Goal: Task Accomplishment & Management: Complete application form

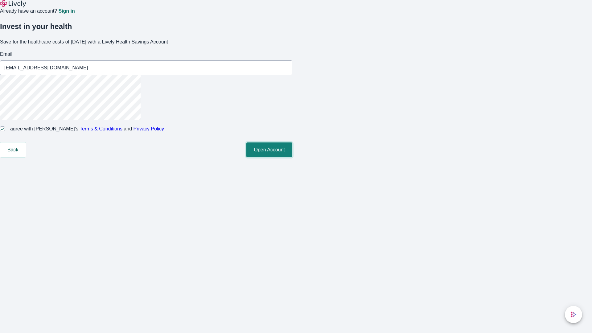
click at [293, 157] on button "Open Account" at bounding box center [270, 150] width 46 height 15
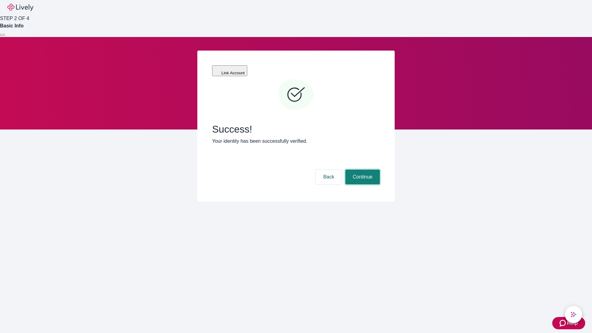
click at [362, 170] on button "Continue" at bounding box center [363, 177] width 35 height 15
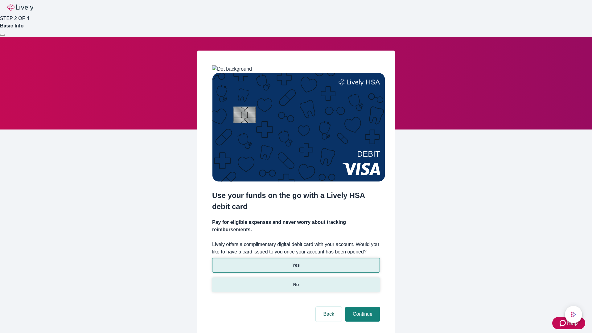
click at [296, 282] on p "No" at bounding box center [296, 285] width 6 height 6
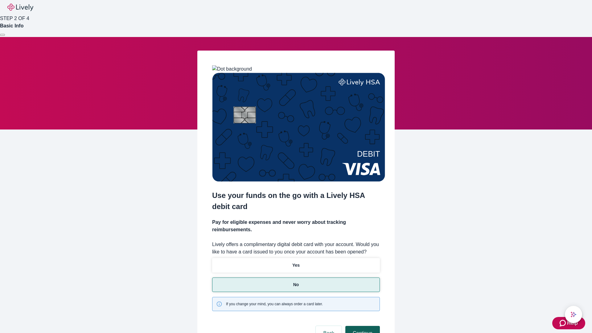
click at [362, 326] on button "Continue" at bounding box center [363, 333] width 35 height 15
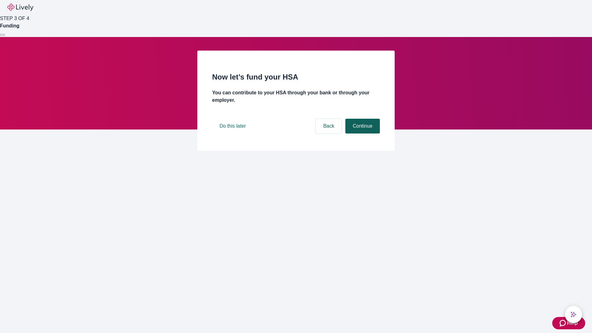
click at [362, 134] on button "Continue" at bounding box center [363, 126] width 35 height 15
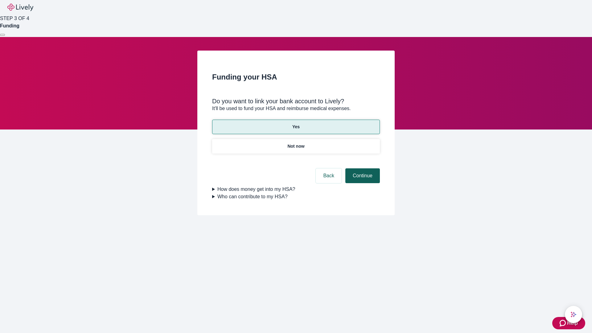
click at [362, 168] on button "Continue" at bounding box center [363, 175] width 35 height 15
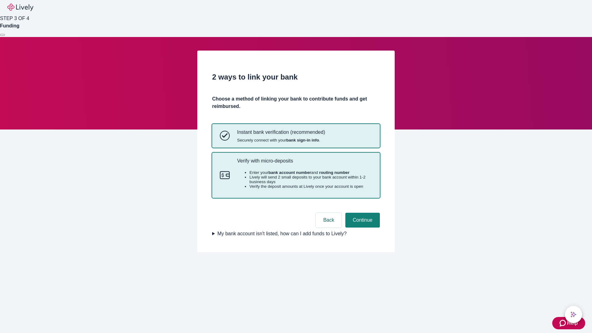
click at [305, 164] on p "Verify with micro-deposits" at bounding box center [304, 161] width 135 height 6
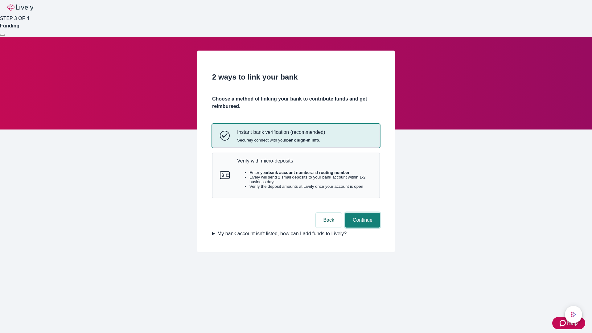
click at [362, 228] on button "Continue" at bounding box center [363, 220] width 35 height 15
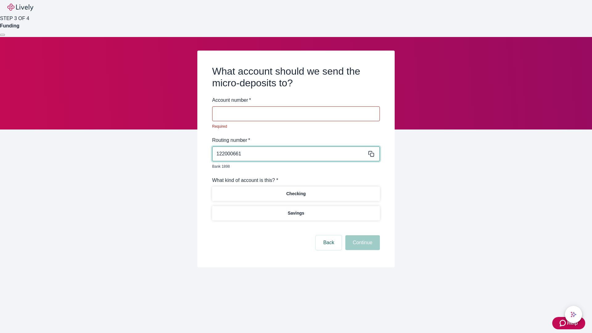
type input "122000661"
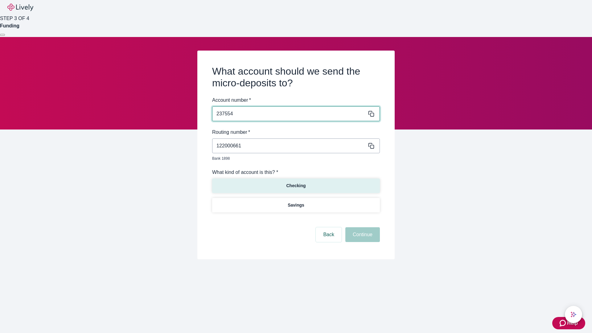
type input "237554"
click at [296, 183] on p "Checking" at bounding box center [295, 186] width 19 height 6
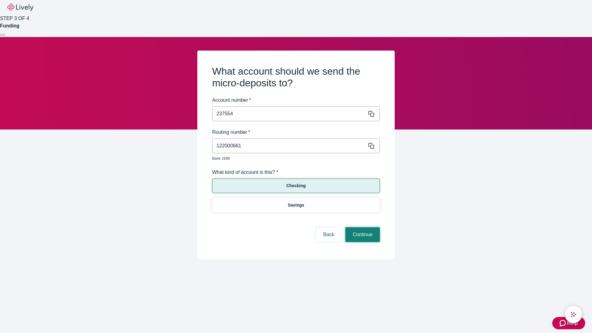
click at [362, 228] on button "Continue" at bounding box center [363, 234] width 35 height 15
